Goal: Task Accomplishment & Management: Manage account settings

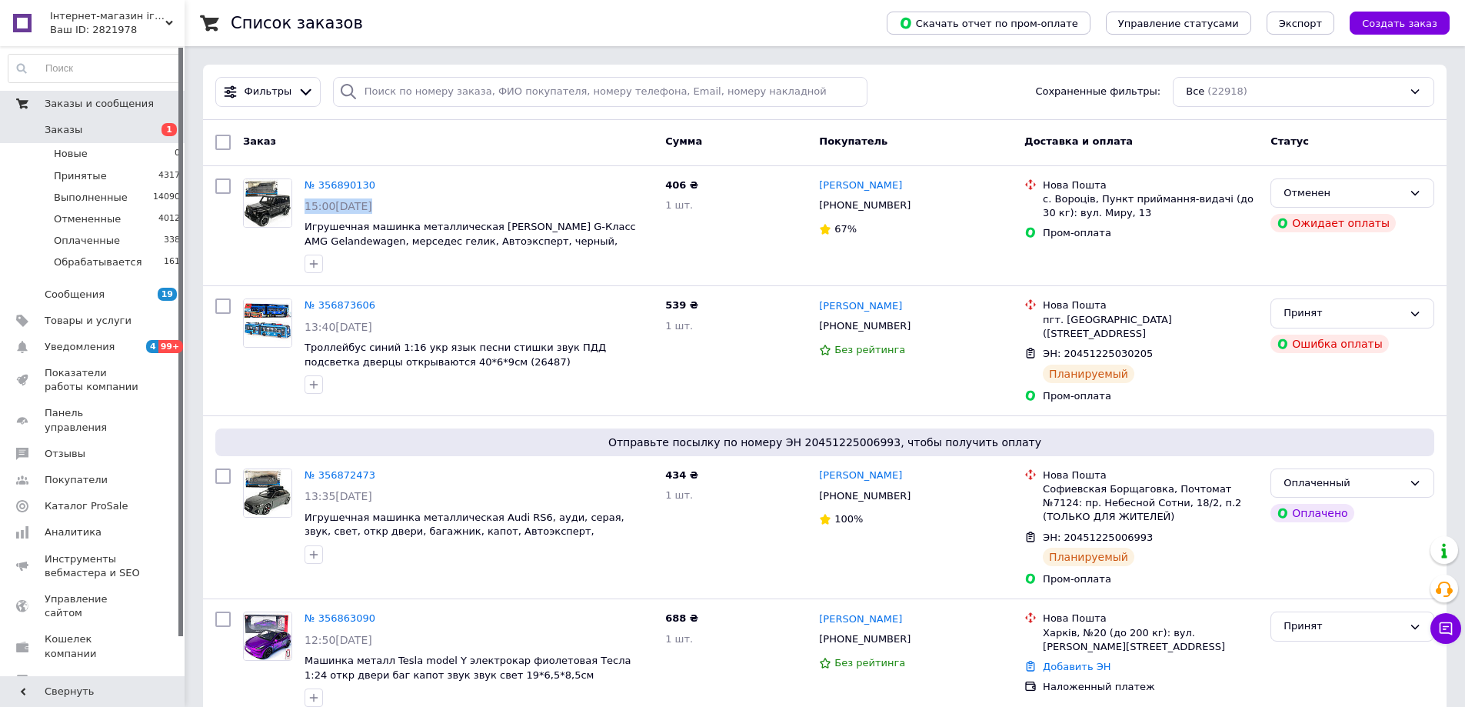
click at [95, 115] on link "Заказы и сообщения" at bounding box center [94, 104] width 189 height 26
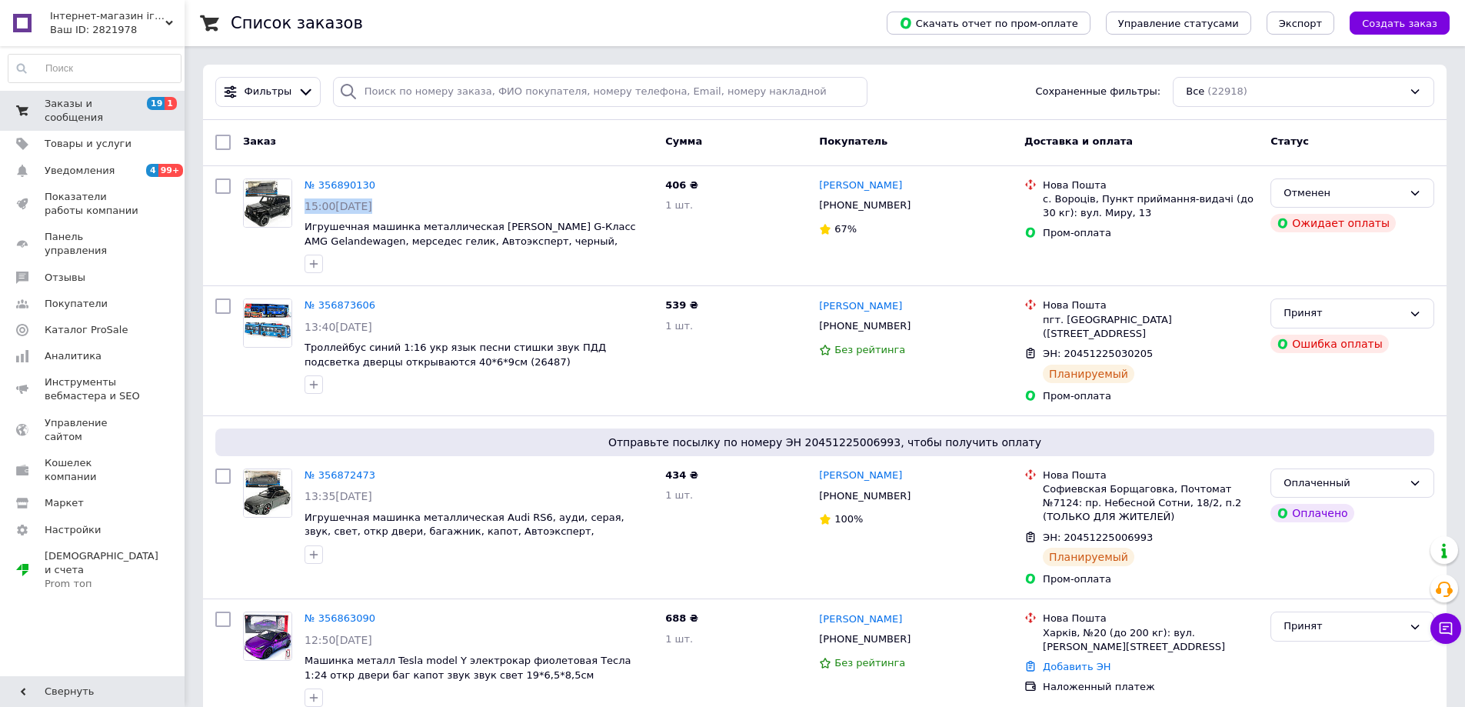
click at [103, 110] on span "Заказы и сообщения" at bounding box center [94, 111] width 98 height 28
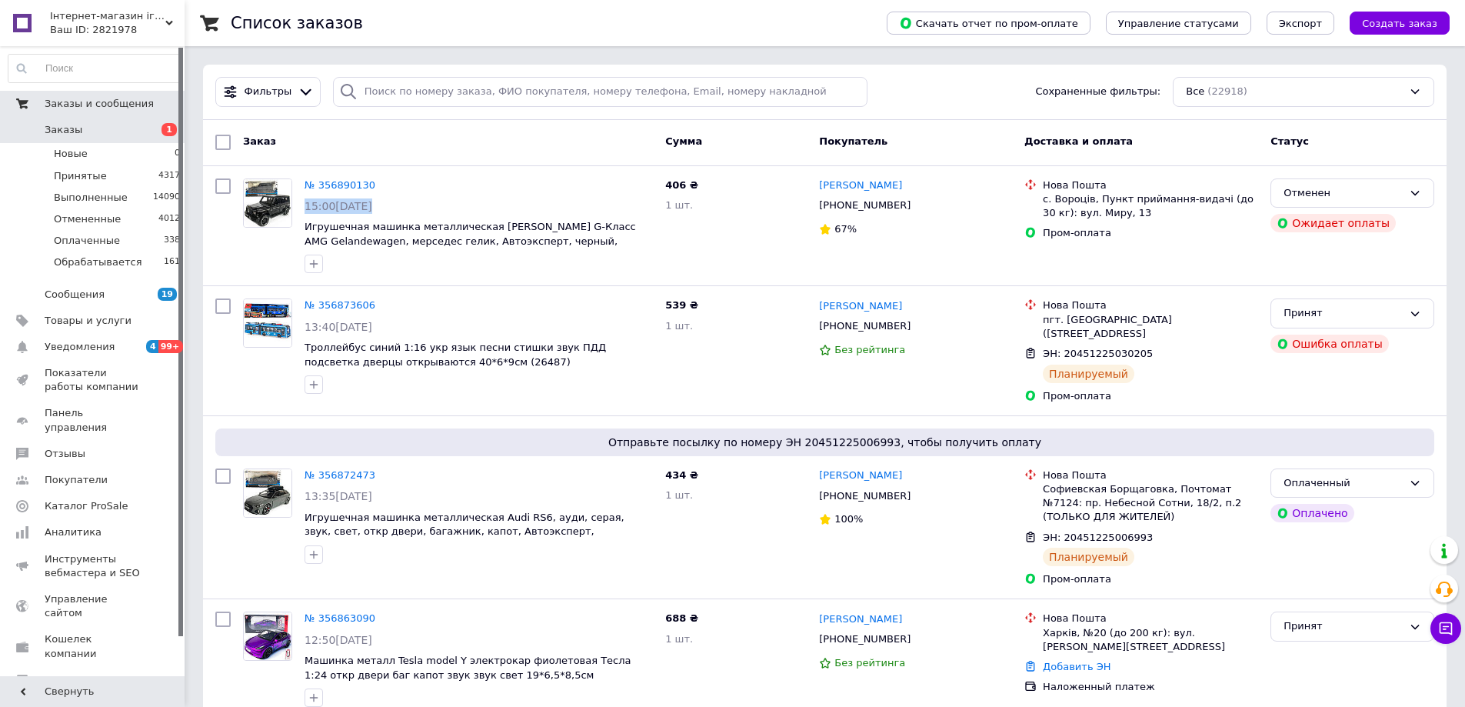
click at [102, 123] on span "Заказы" at bounding box center [94, 130] width 98 height 14
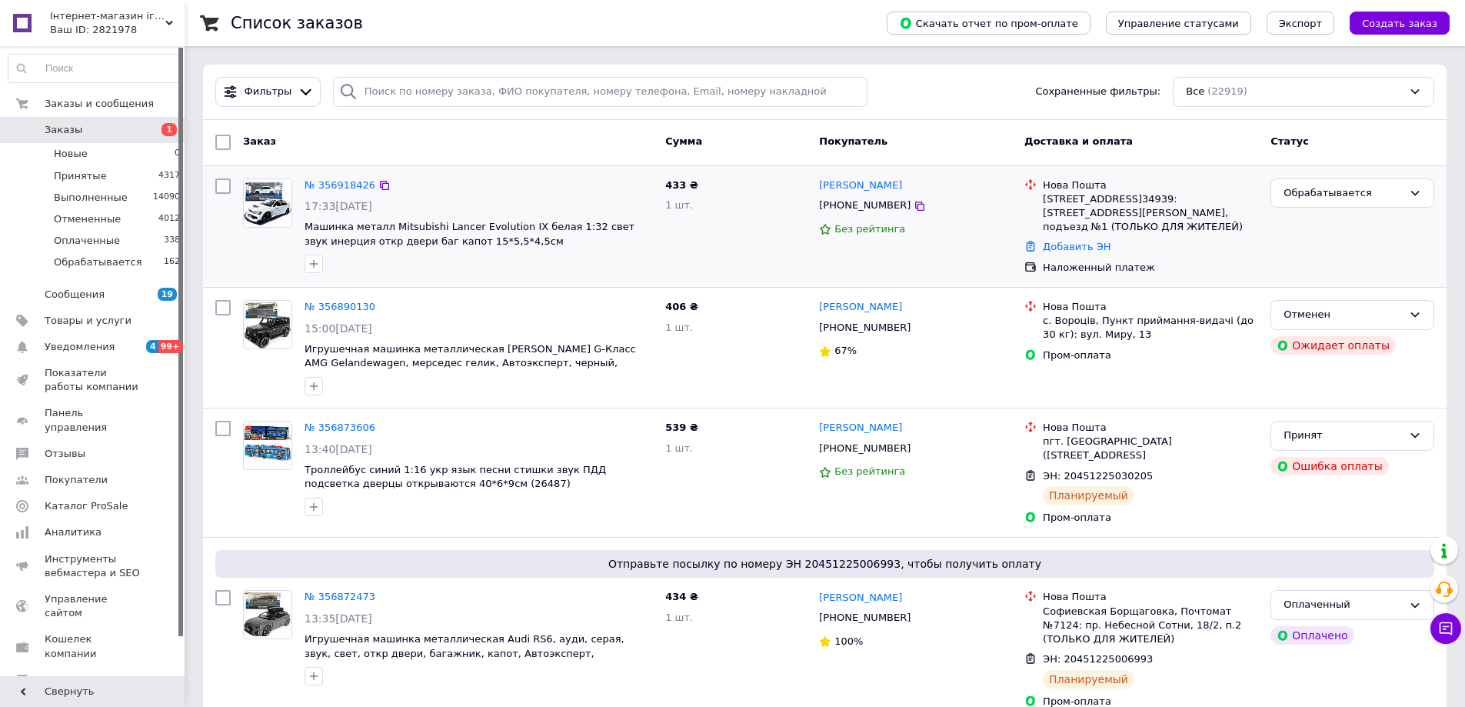
click at [342, 192] on div "№ 356918426" at bounding box center [340, 186] width 74 height 18
click at [342, 190] on link "№ 356918426" at bounding box center [340, 185] width 71 height 12
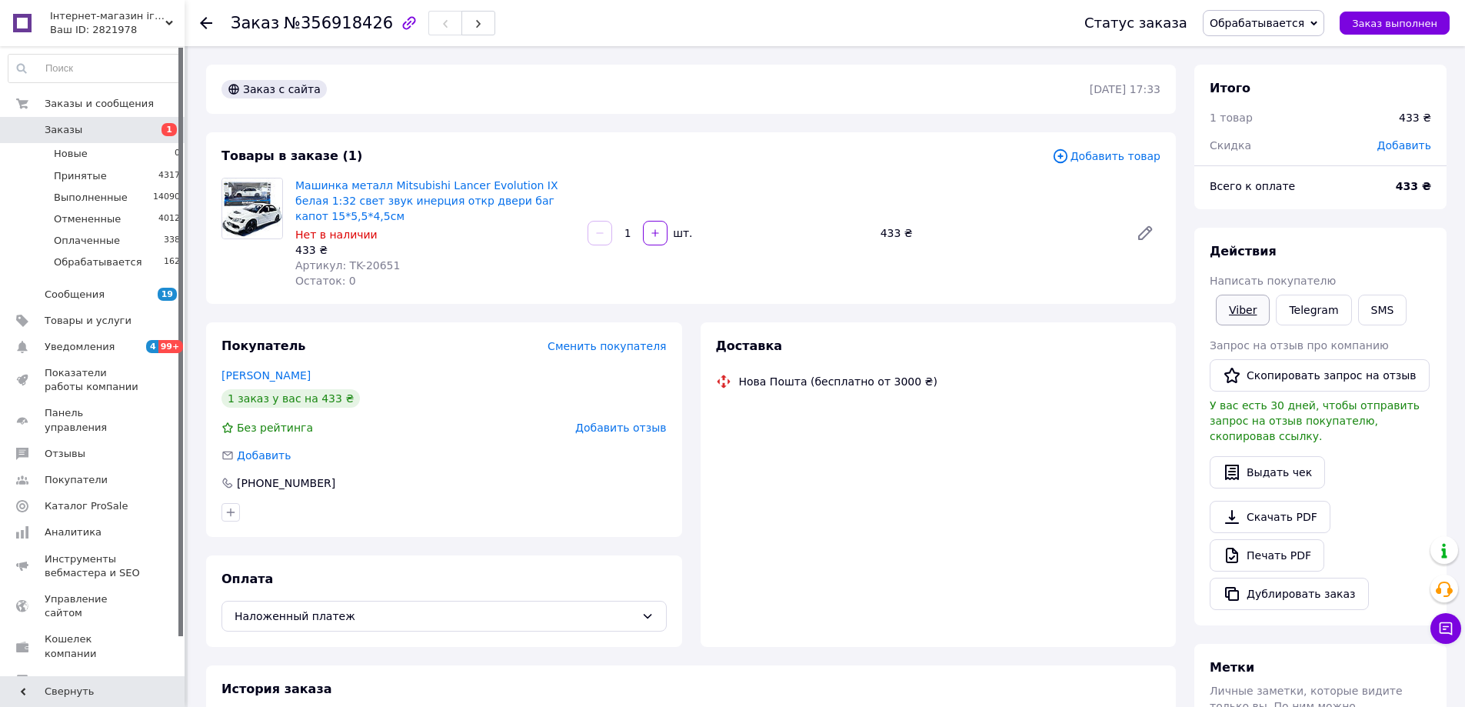
click at [1238, 308] on link "Viber" at bounding box center [1243, 310] width 54 height 31
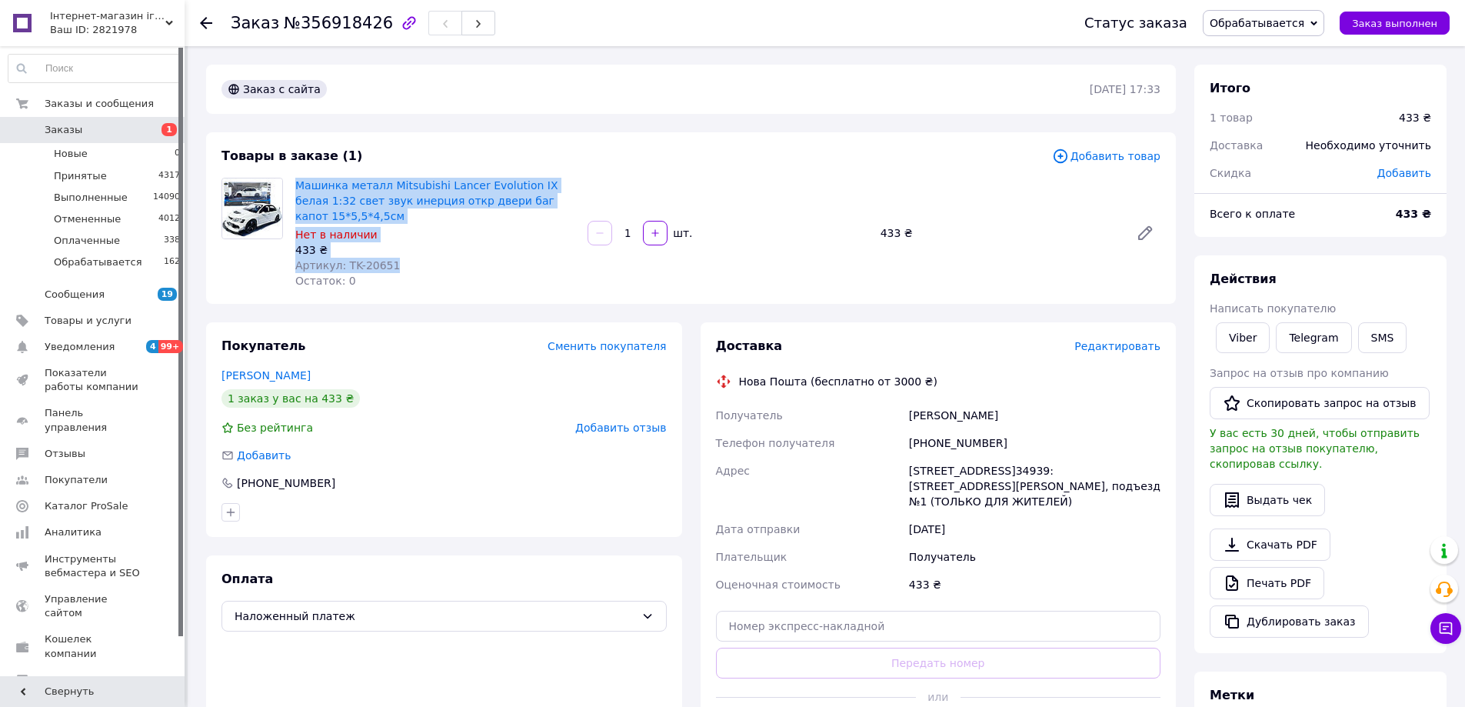
drag, startPoint x: 292, startPoint y: 179, endPoint x: 393, endPoint y: 262, distance: 130.6
click at [393, 262] on div "Машинка металл Mitsubishi Lancer Evolution IX белая 1:32 свет звук инерция откр…" at bounding box center [435, 233] width 292 height 117
copy div "Машинка металл Mitsubishi Lancer Evolution IX белая 1:32 свет звук инерция откр…"
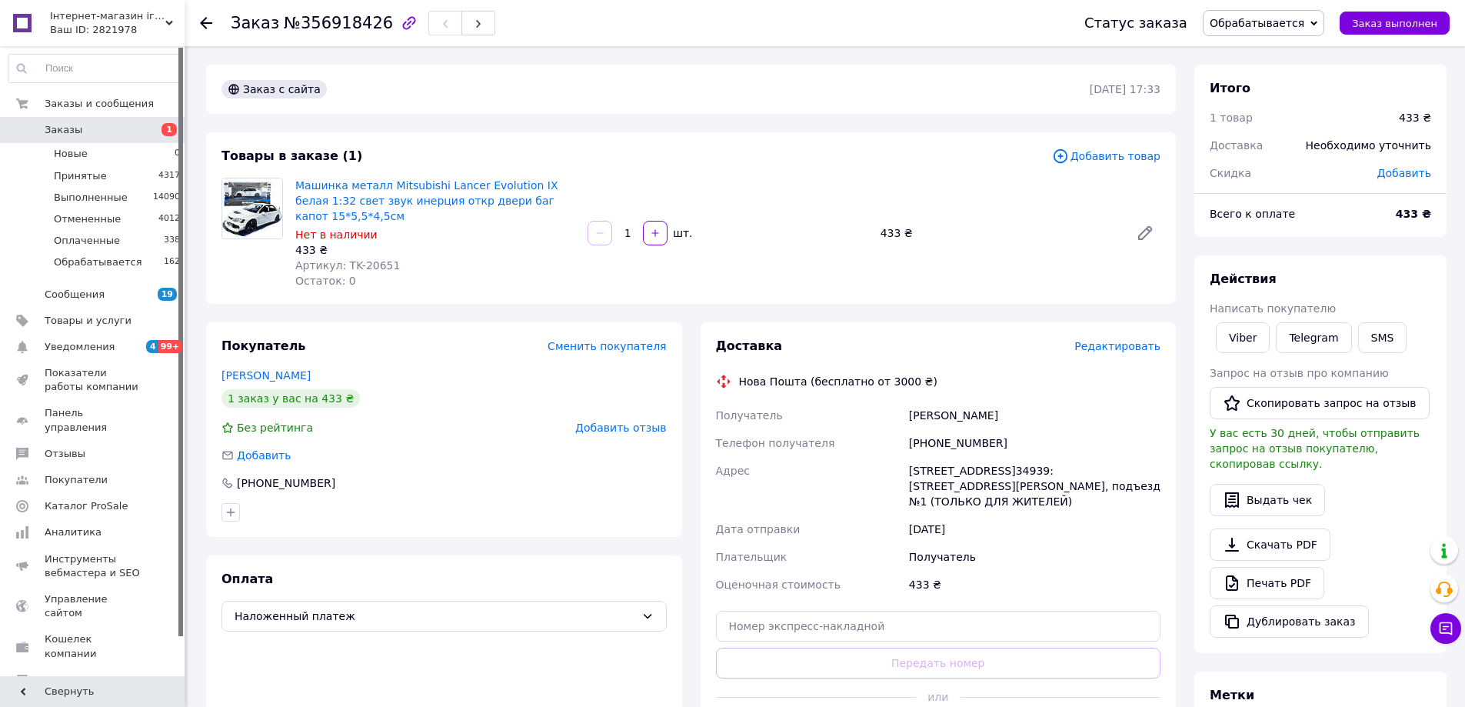
click at [261, 291] on div "Товары в заказе (1) Добавить товар Машинка металл Mitsubishi Lancer Evolution I…" at bounding box center [691, 217] width 970 height 171
click at [1211, 246] on div "Итого 1 товар 433 ₴ Доставка Необходимо уточнить Скидка Добавить Всего к оплате…" at bounding box center [1320, 545] width 252 height 961
click at [1287, 28] on span "Обрабатывается" at bounding box center [1257, 23] width 95 height 12
click at [1268, 46] on li "Принят" at bounding box center [1264, 53] width 120 height 23
click at [164, 121] on link "Заказы 1" at bounding box center [94, 130] width 189 height 26
